Goal: Task Accomplishment & Management: Manage account settings

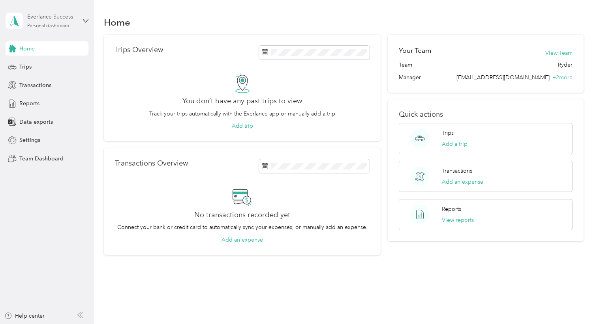
click at [57, 24] on div "Personal dashboard" at bounding box center [48, 26] width 42 height 5
click at [44, 62] on div "Team dashboard" at bounding box center [34, 64] width 42 height 8
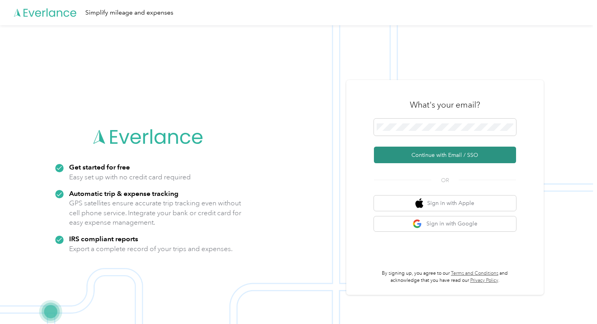
click at [429, 155] on button "Continue with Email / SSO" at bounding box center [445, 155] width 142 height 17
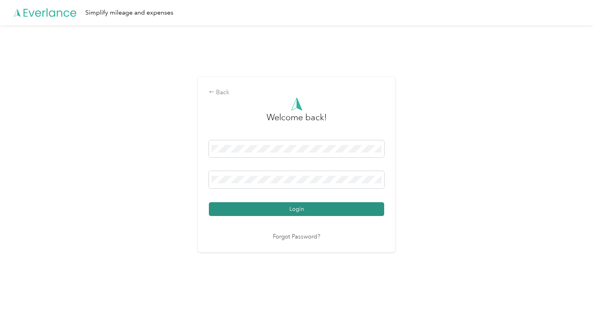
click at [288, 207] on button "Login" at bounding box center [296, 209] width 175 height 14
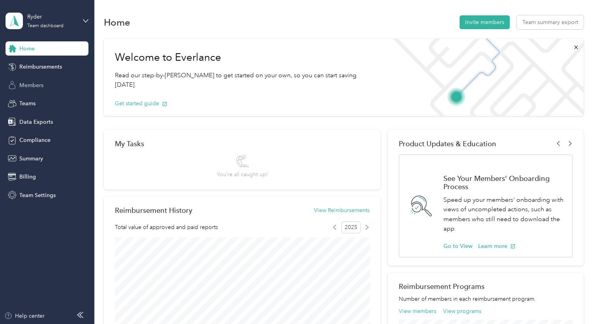
click at [28, 84] on span "Members" at bounding box center [31, 85] width 24 height 8
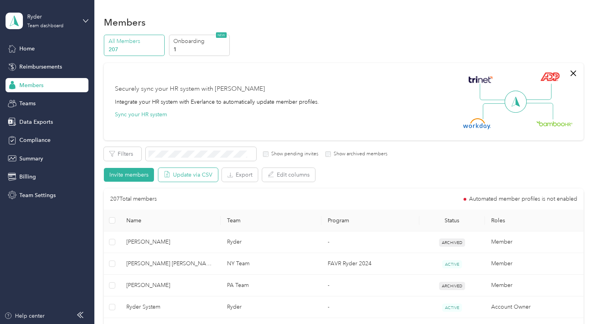
click at [192, 175] on button "Update via CSV" at bounding box center [188, 175] width 60 height 14
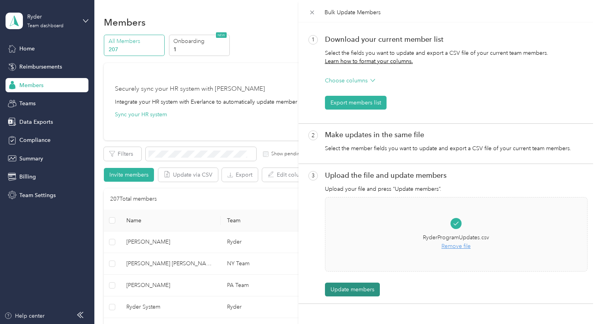
click at [357, 287] on button "Update members" at bounding box center [352, 290] width 55 height 14
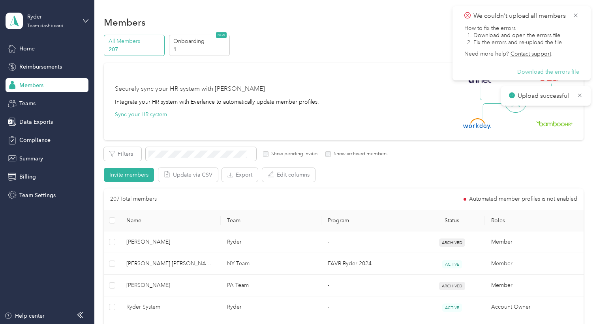
click at [551, 75] on button "Download the errors file" at bounding box center [548, 72] width 62 height 7
